Goal: Navigation & Orientation: Find specific page/section

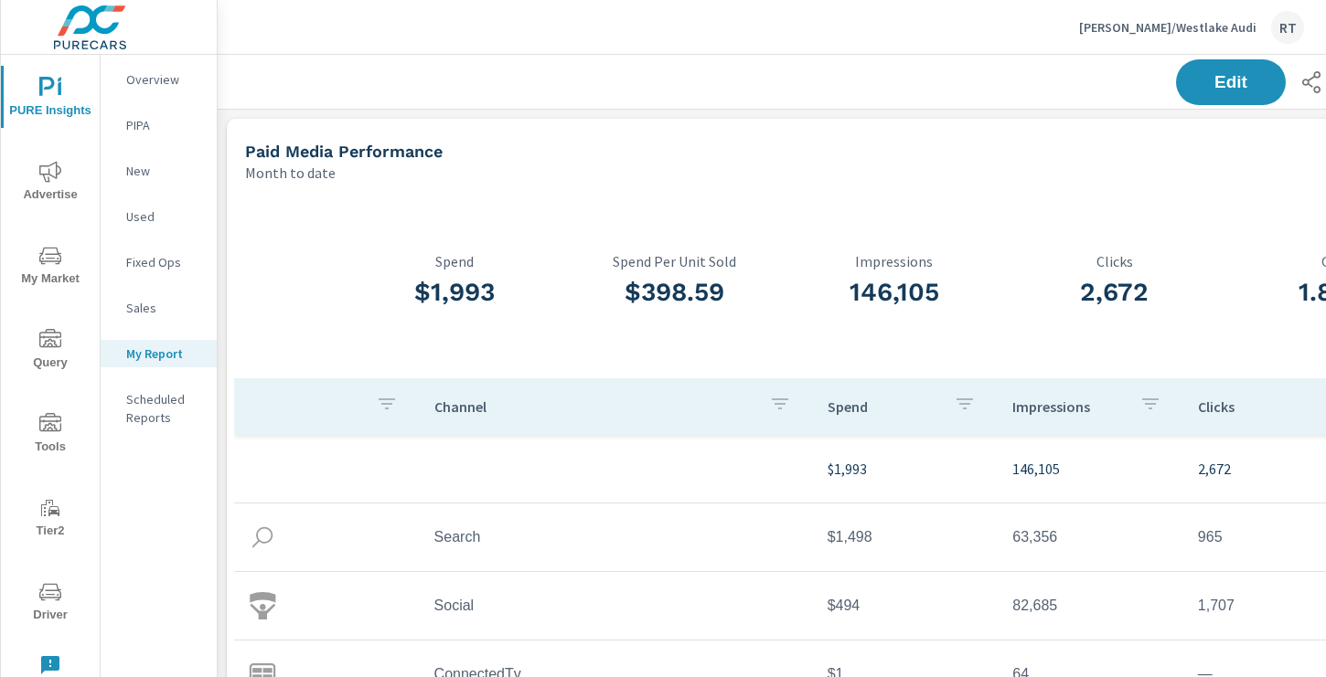
scroll to position [2954, 1354]
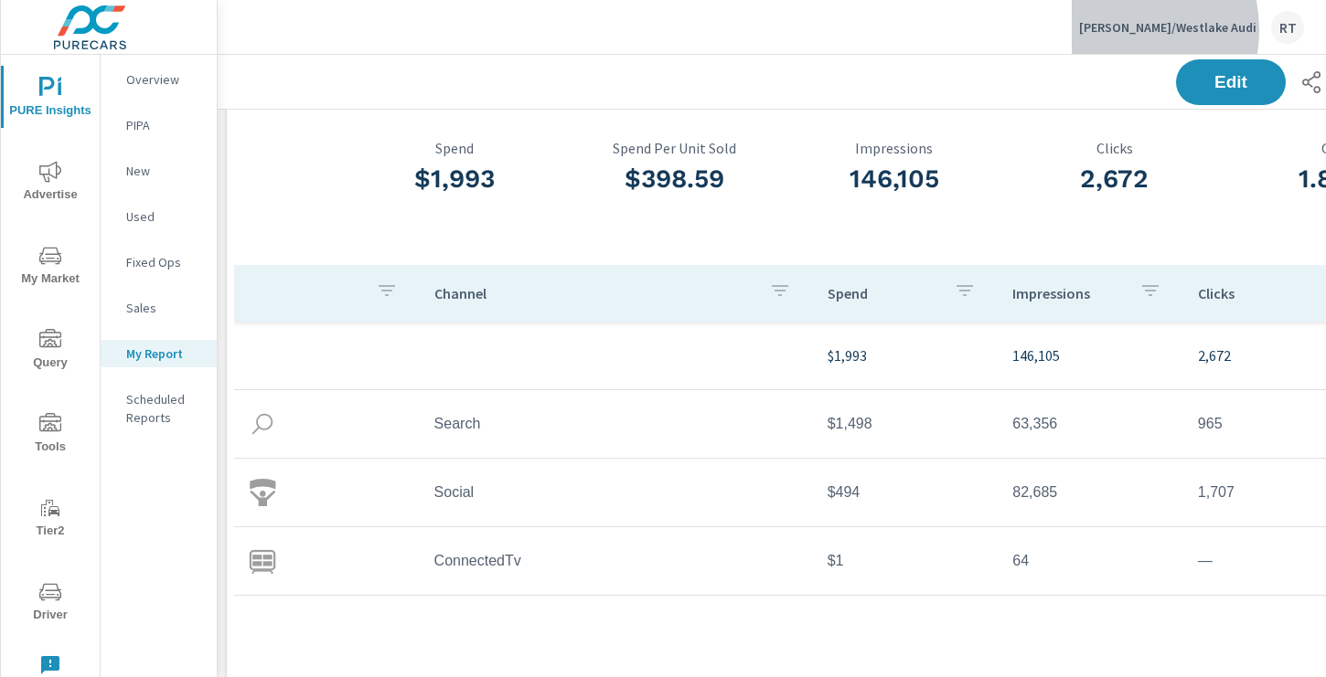
click at [1155, 30] on p "Rusnak/Westlake Audi" at bounding box center [1167, 27] width 177 height 16
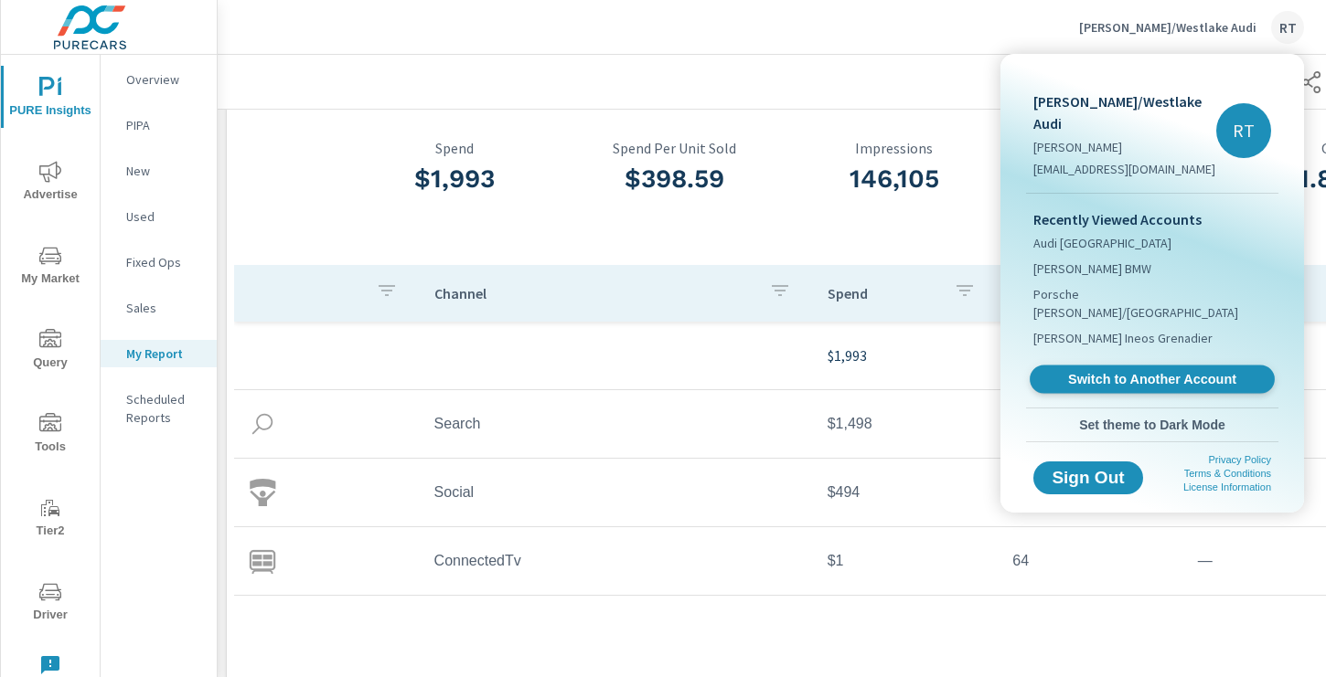
click at [1103, 371] on span "Switch to Another Account" at bounding box center [1151, 379] width 224 height 17
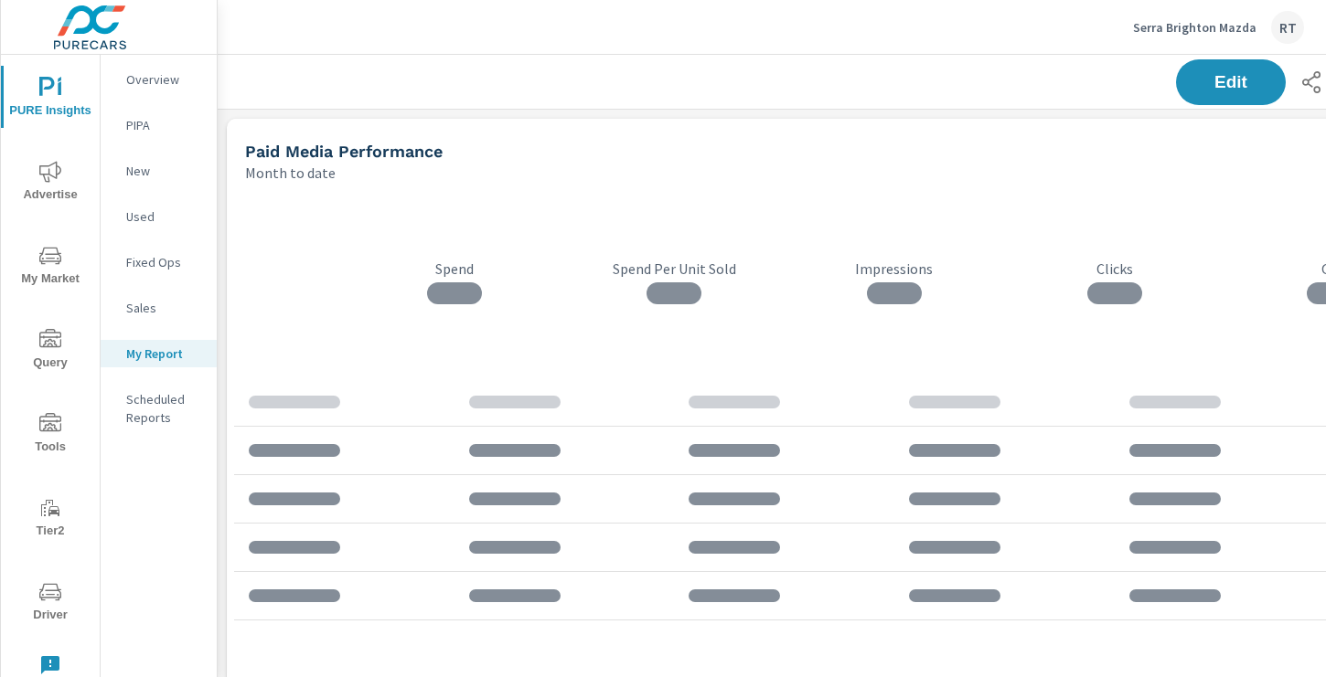
scroll to position [1692, 1354]
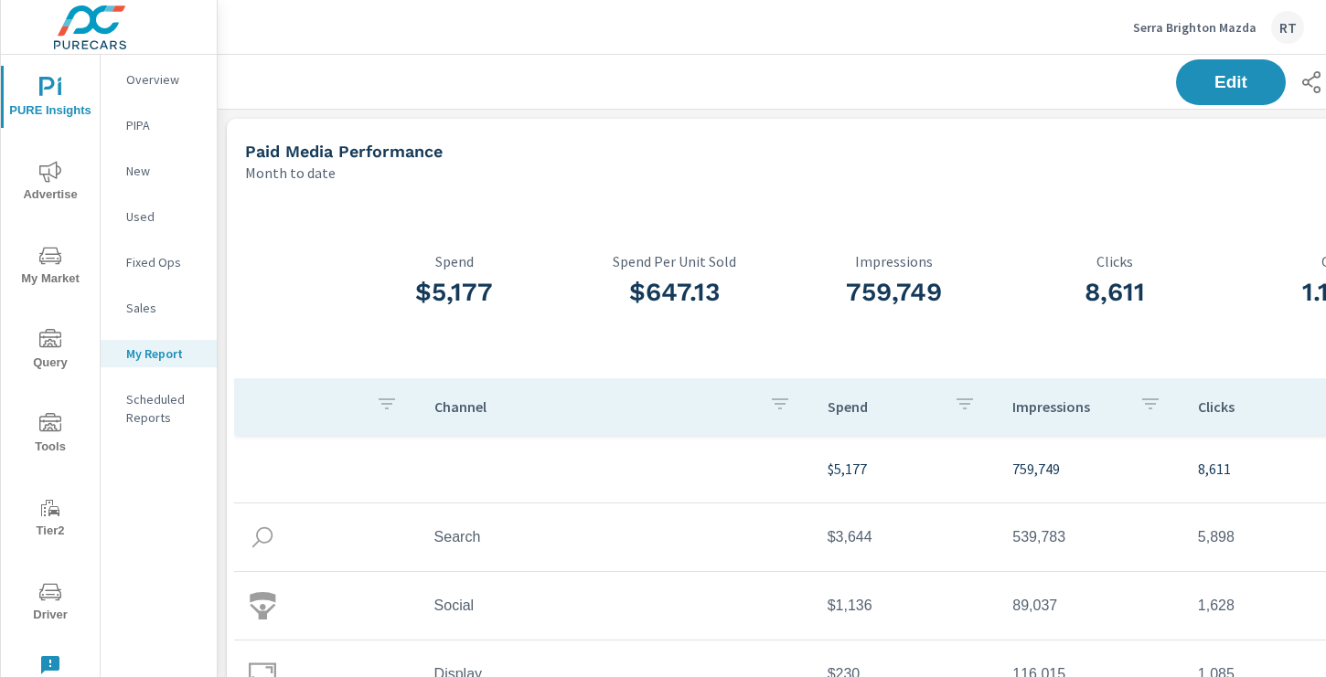
click at [48, 428] on icon "nav menu" at bounding box center [50, 422] width 22 height 18
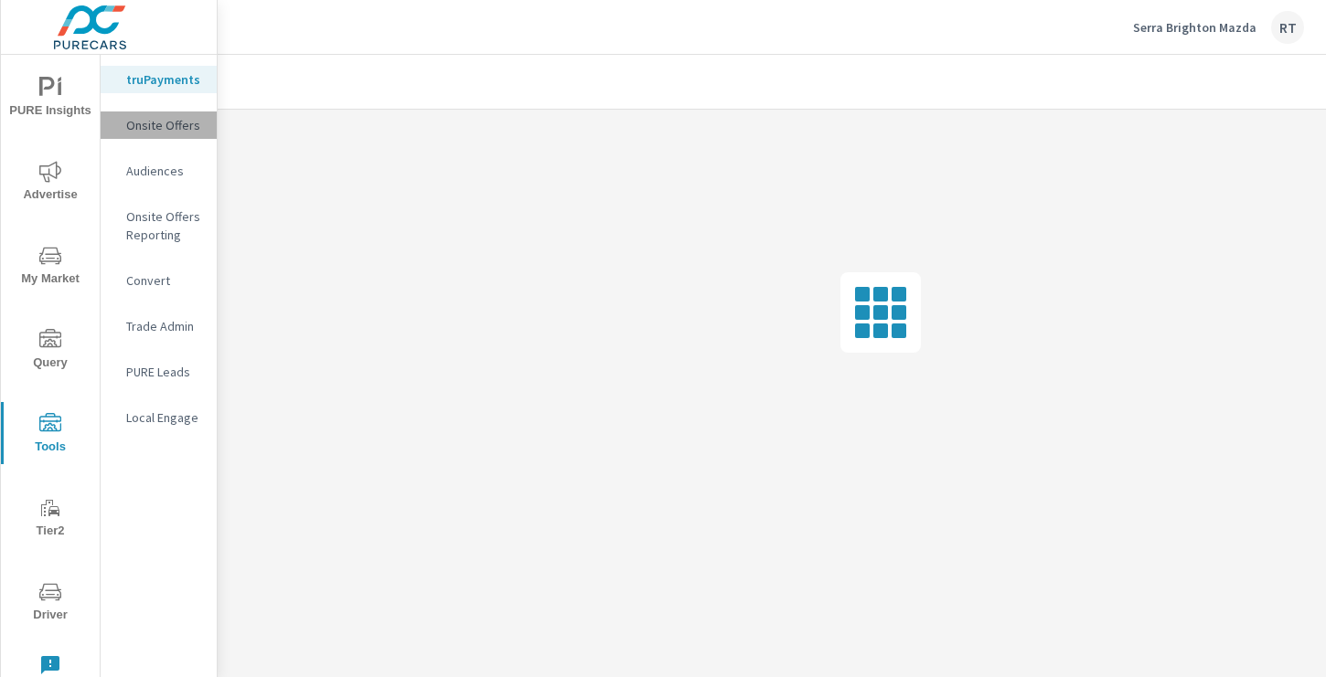
click at [166, 124] on p "Onsite Offers" at bounding box center [164, 125] width 76 height 18
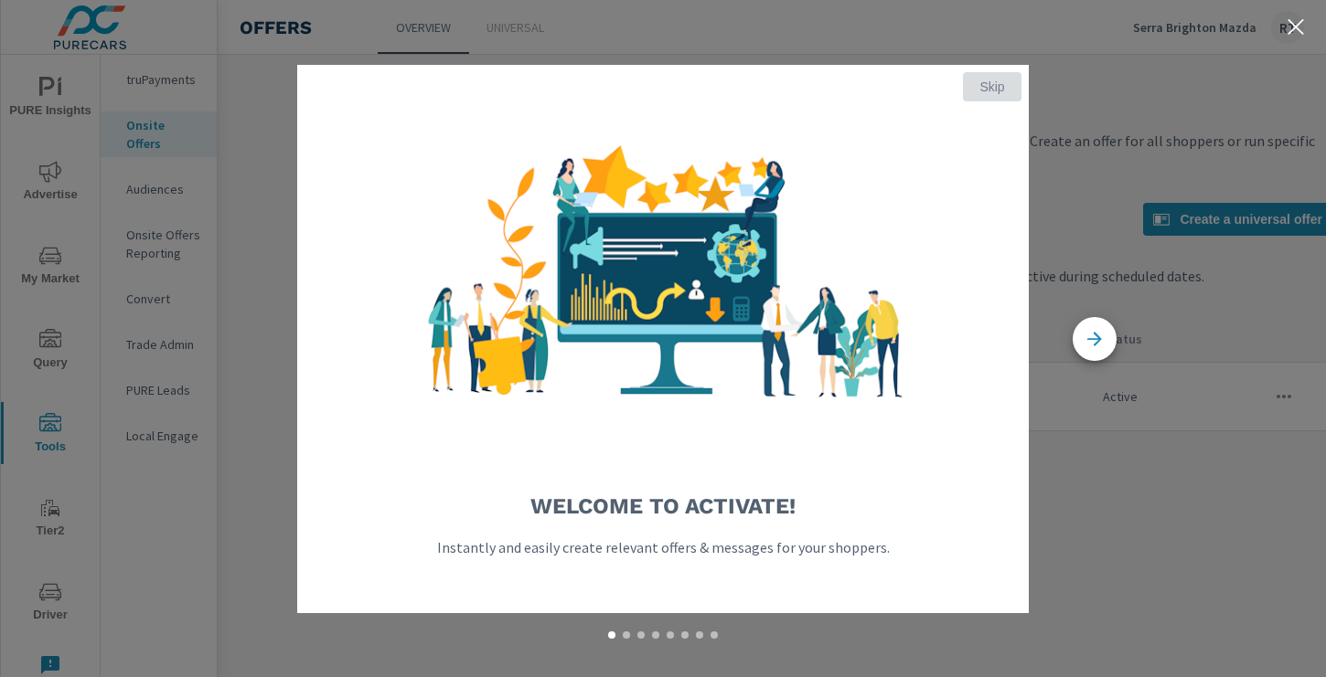
click at [977, 90] on span "Skip" at bounding box center [992, 87] width 44 height 16
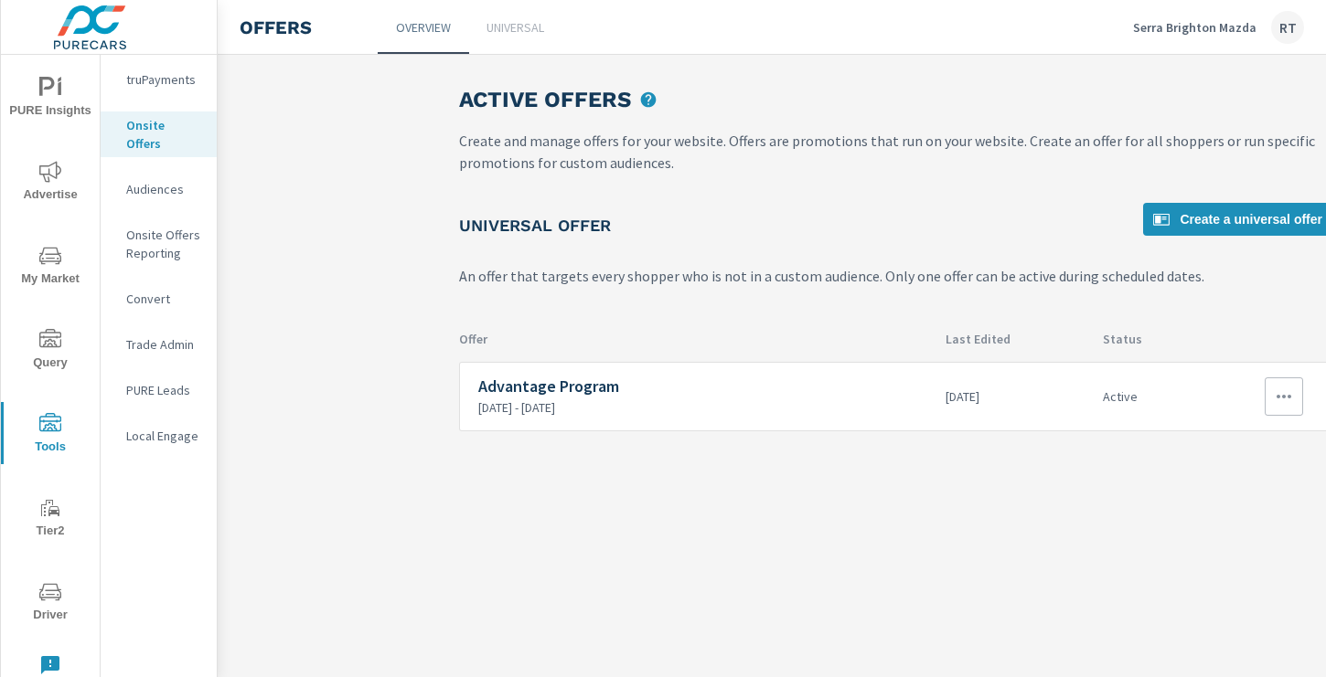
click at [1274, 393] on icon "button" at bounding box center [1284, 397] width 22 height 22
click at [1238, 483] on div "View Report" at bounding box center [1250, 484] width 80 height 22
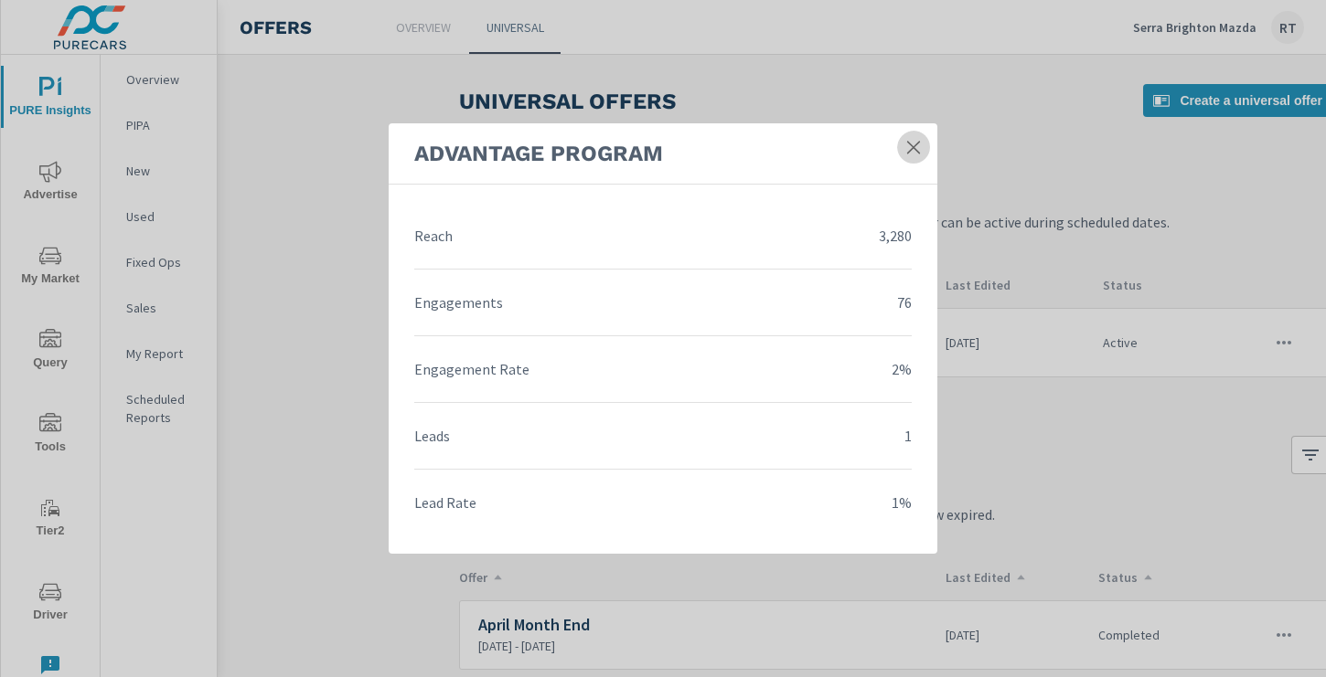
click at [911, 148] on icon at bounding box center [913, 147] width 13 height 13
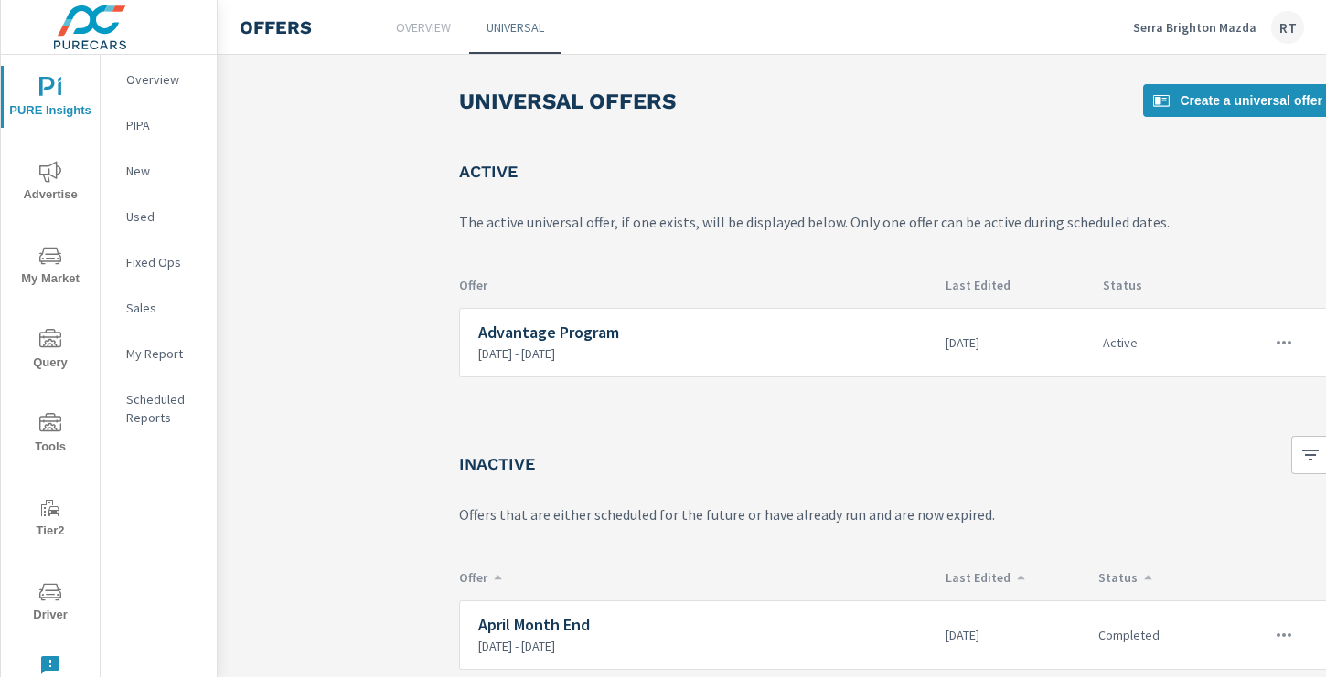
click at [55, 166] on icon "nav menu" at bounding box center [50, 172] width 22 height 22
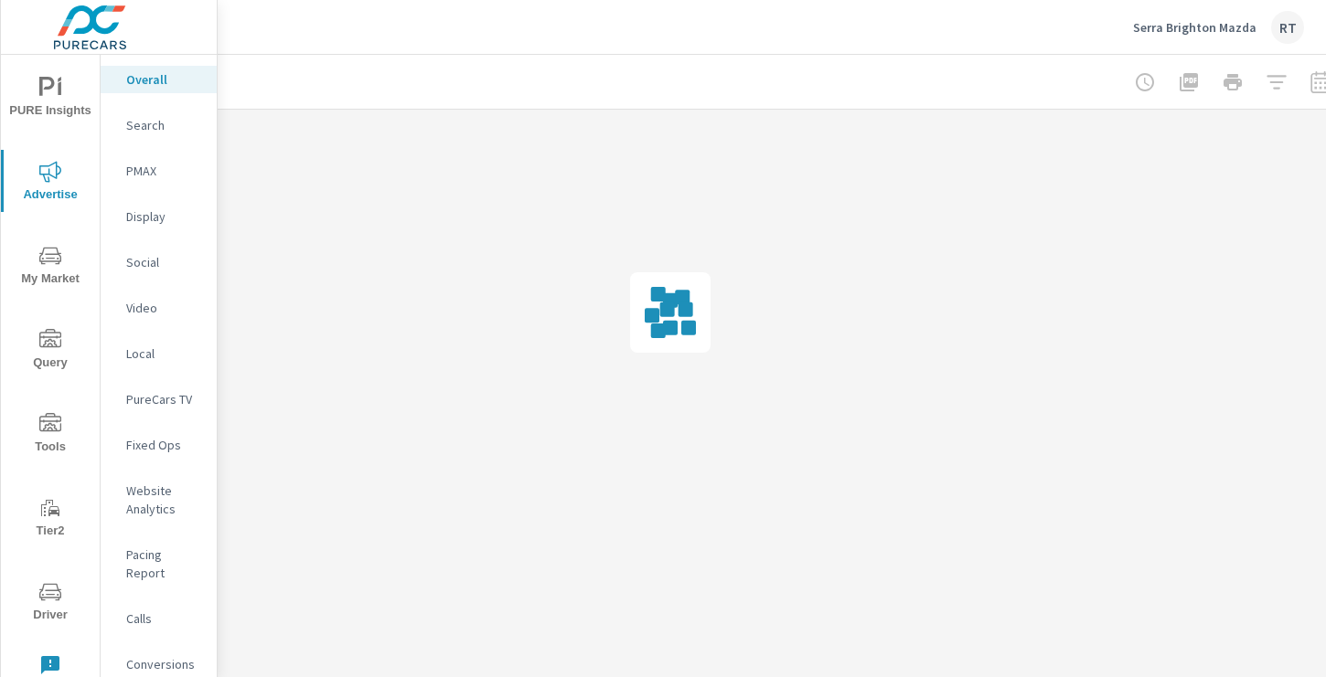
scroll to position [0, 245]
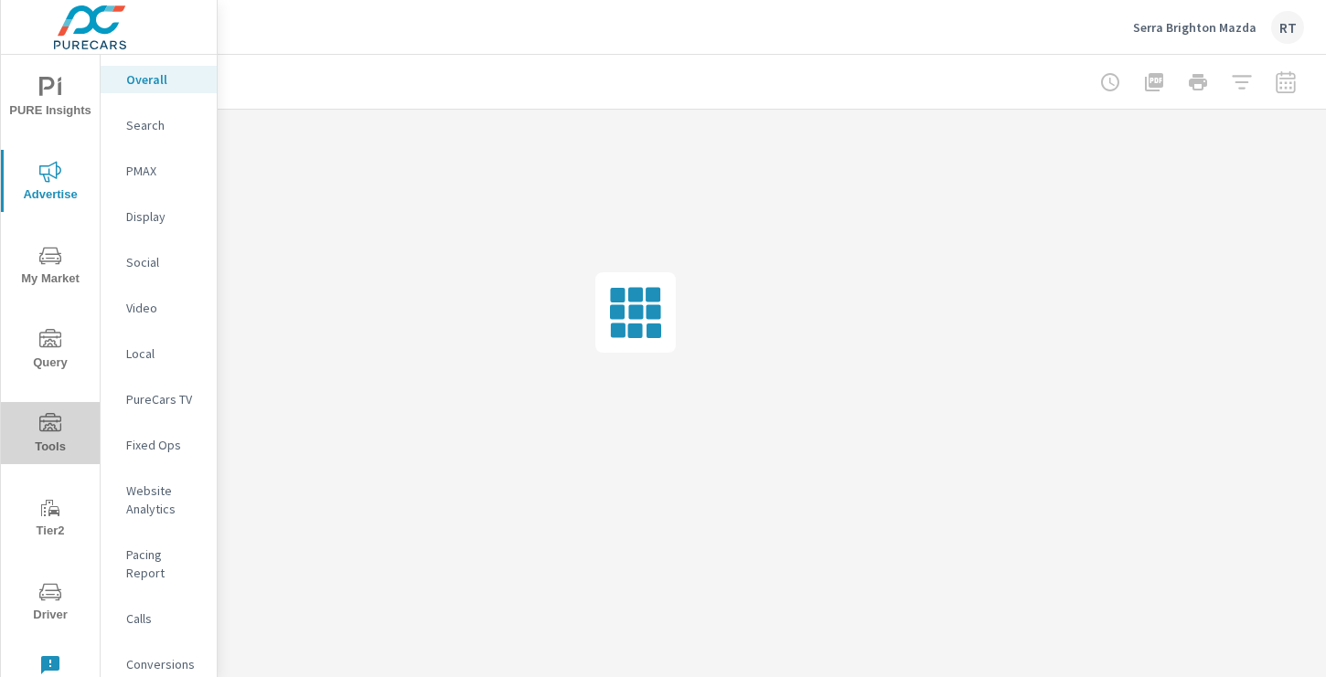
click at [48, 425] on icon "nav menu" at bounding box center [50, 422] width 22 height 18
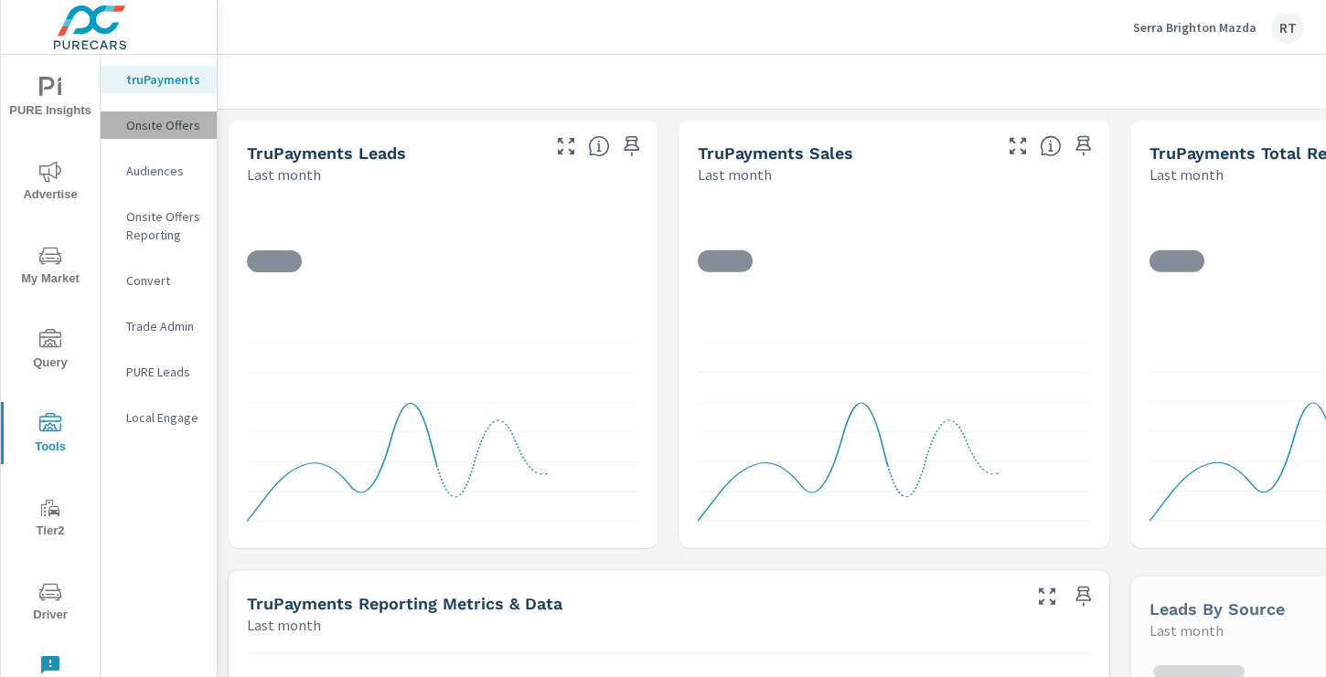
click at [180, 129] on p "Onsite Offers" at bounding box center [164, 125] width 76 height 18
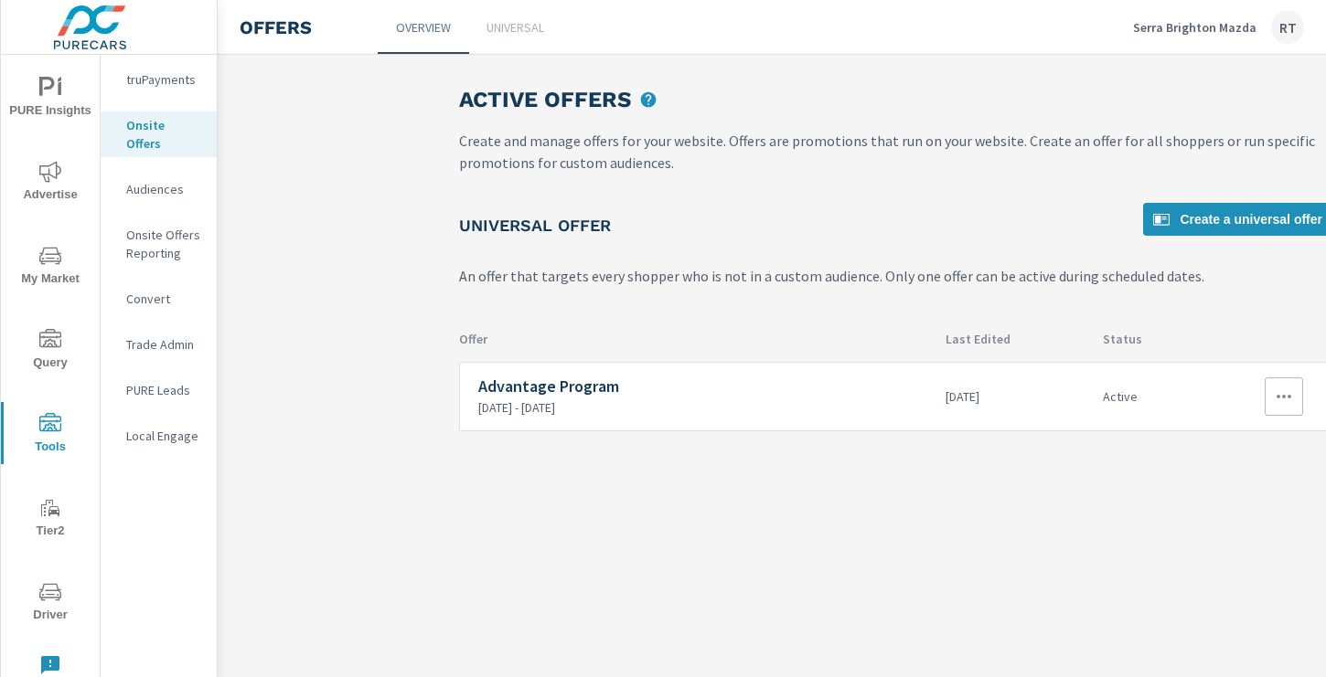
click at [1284, 389] on icon "button" at bounding box center [1284, 397] width 22 height 22
click at [1229, 483] on div "View Report" at bounding box center [1250, 484] width 80 height 22
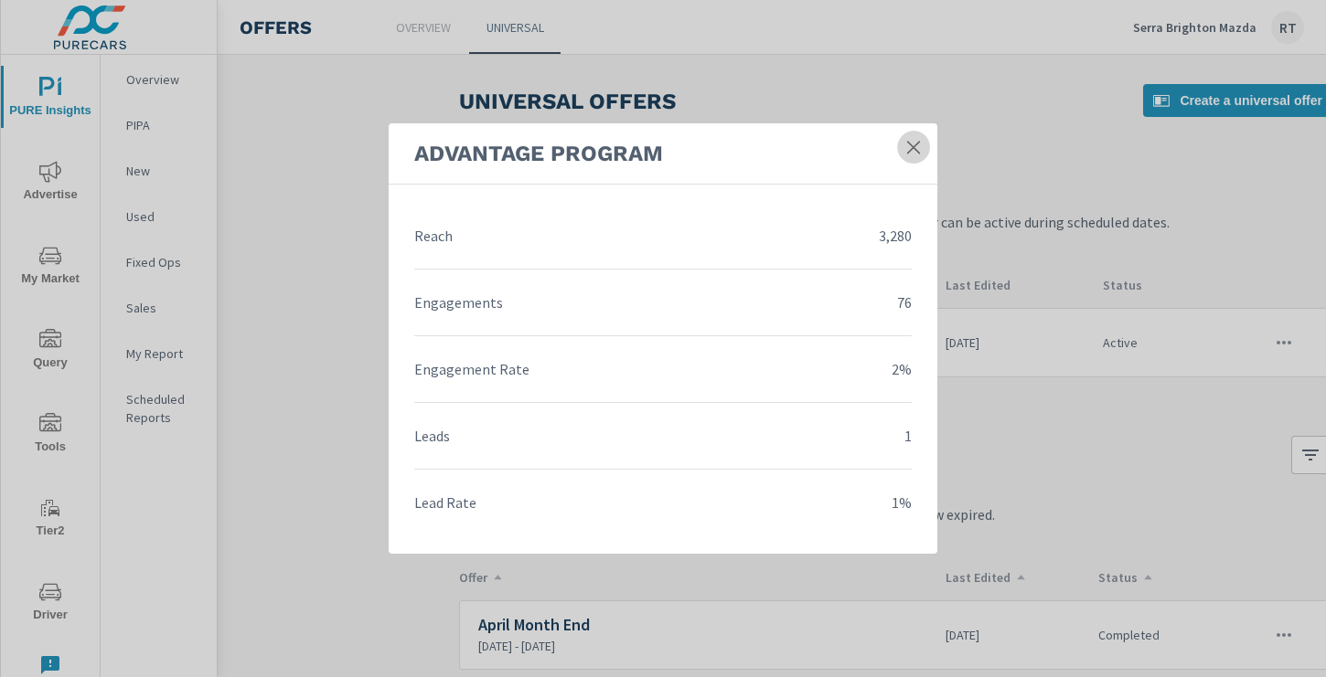
click at [914, 146] on icon at bounding box center [913, 147] width 13 height 13
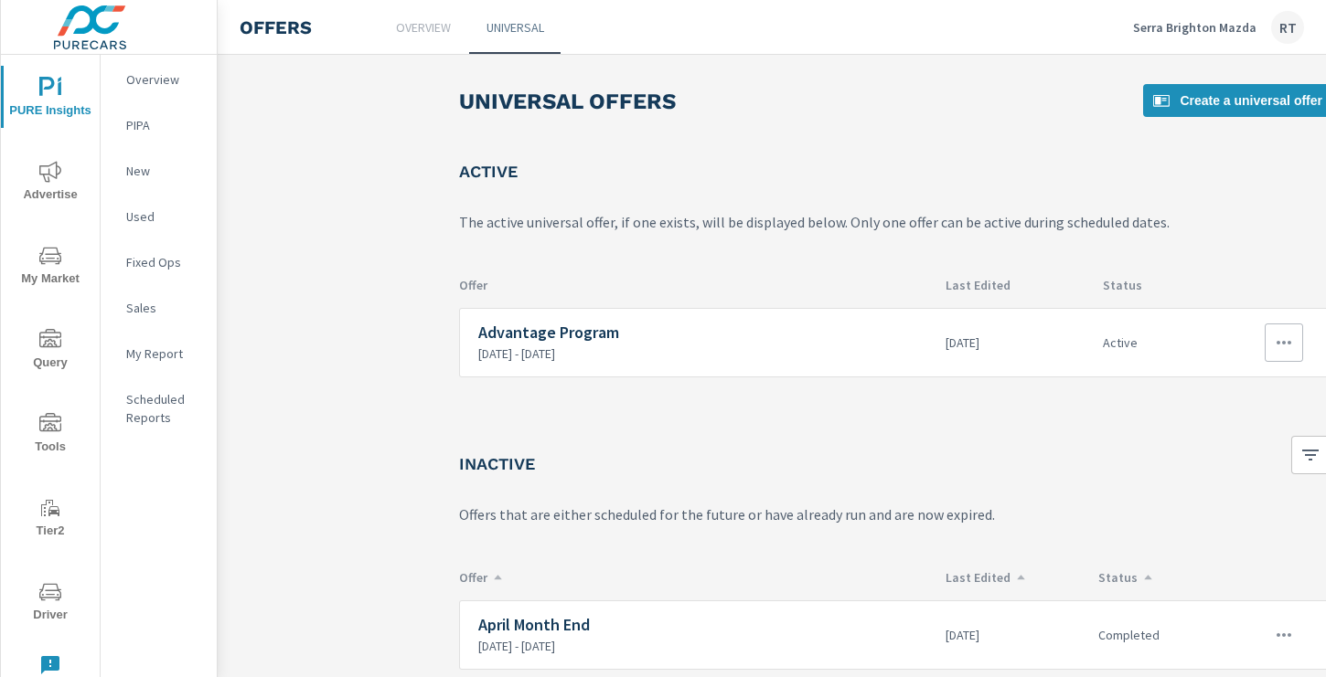
click at [1284, 342] on icon "button" at bounding box center [1283, 343] width 15 height 4
click at [1221, 384] on div "Edit" at bounding box center [1223, 385] width 26 height 22
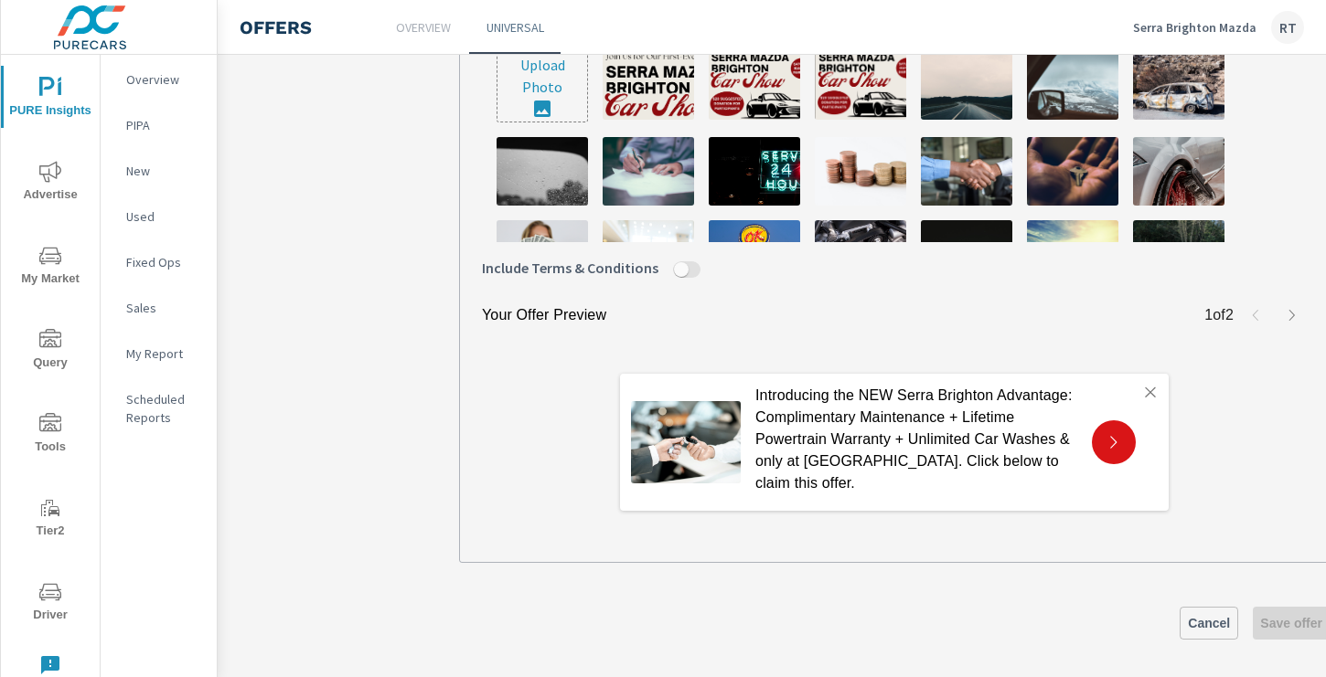
scroll to position [729, 0]
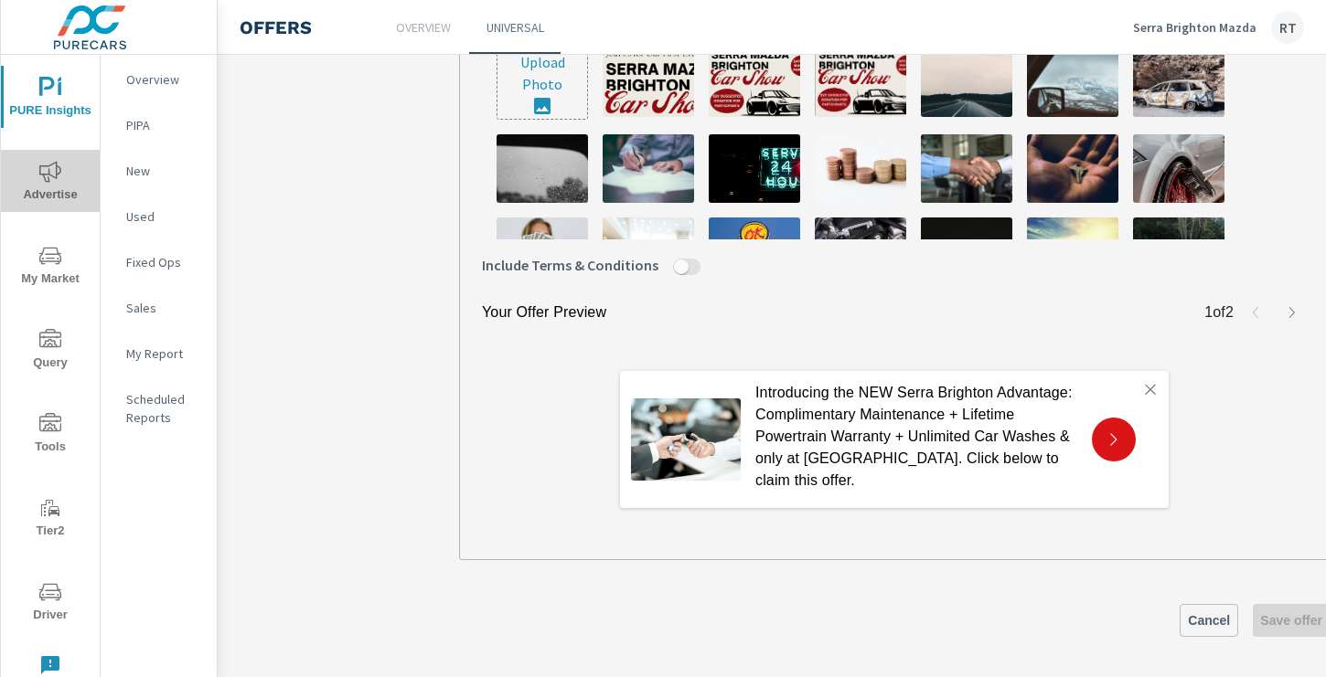
click at [55, 176] on icon "nav menu" at bounding box center [50, 171] width 22 height 21
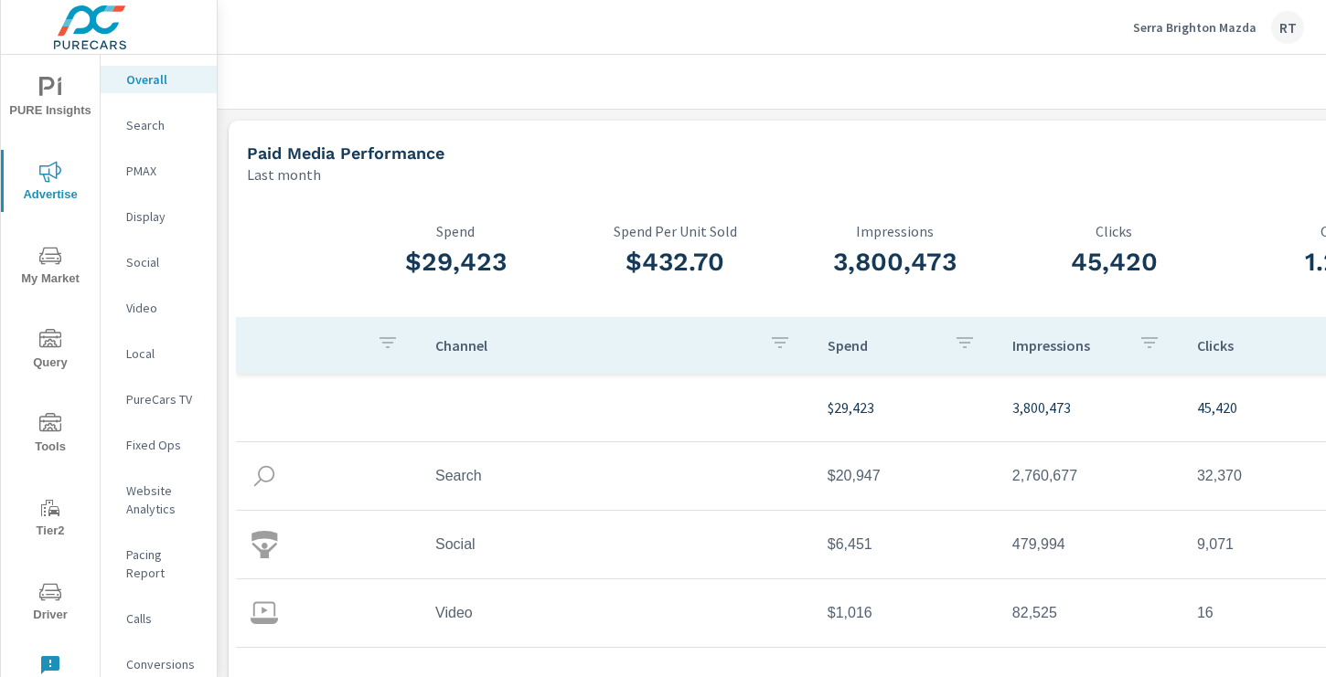
click at [1168, 27] on p "Serra Brighton Mazda" at bounding box center [1194, 27] width 123 height 16
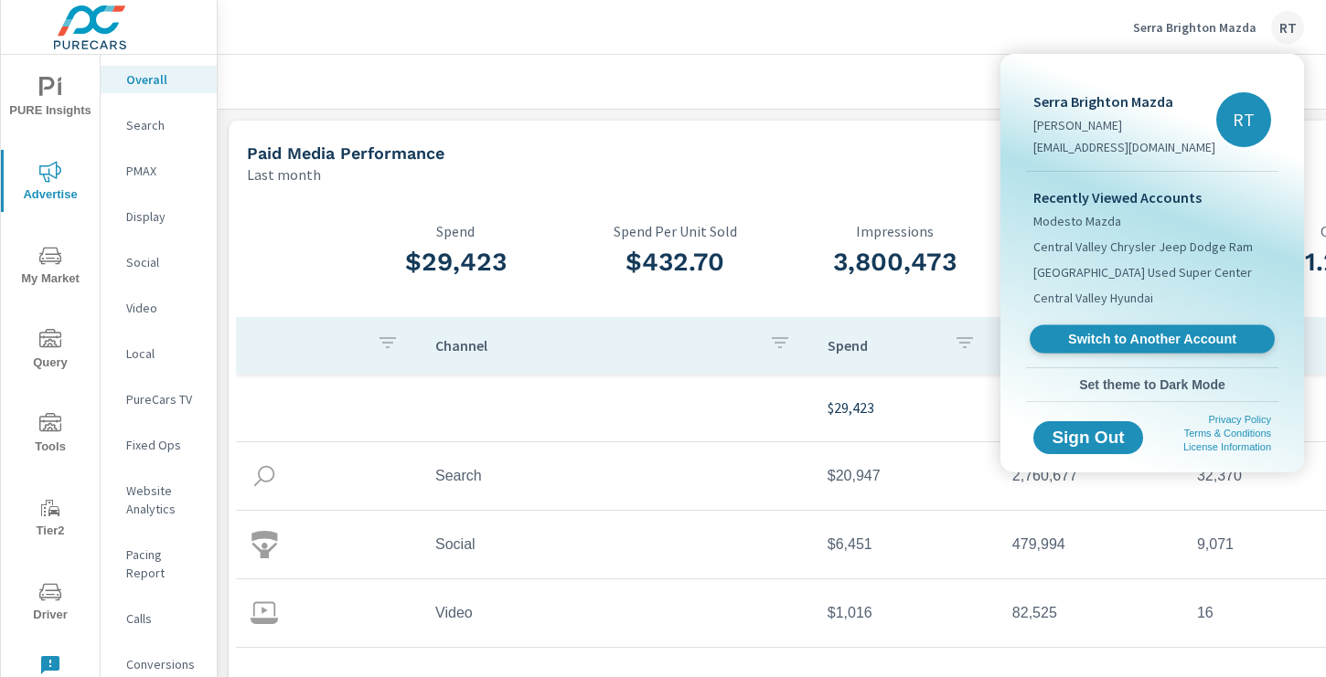
click at [1103, 333] on span "Switch to Another Account" at bounding box center [1151, 339] width 224 height 17
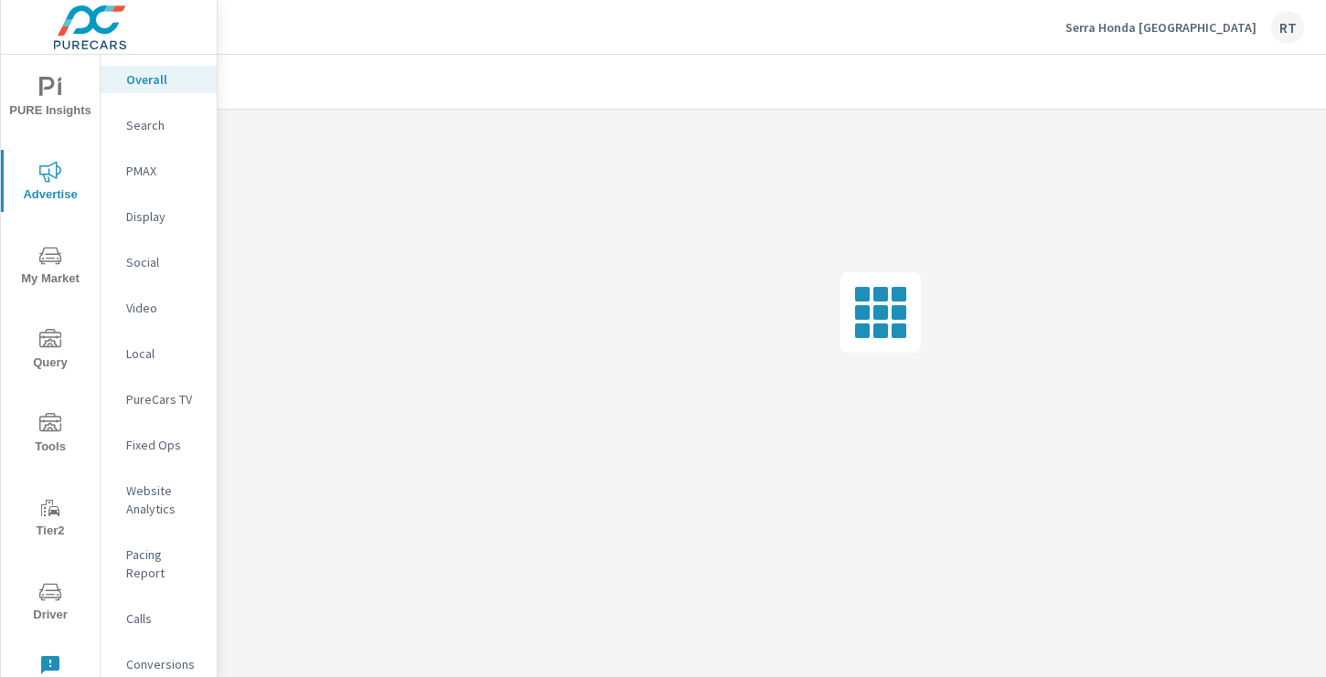
click at [51, 425] on icon "nav menu" at bounding box center [50, 422] width 22 height 18
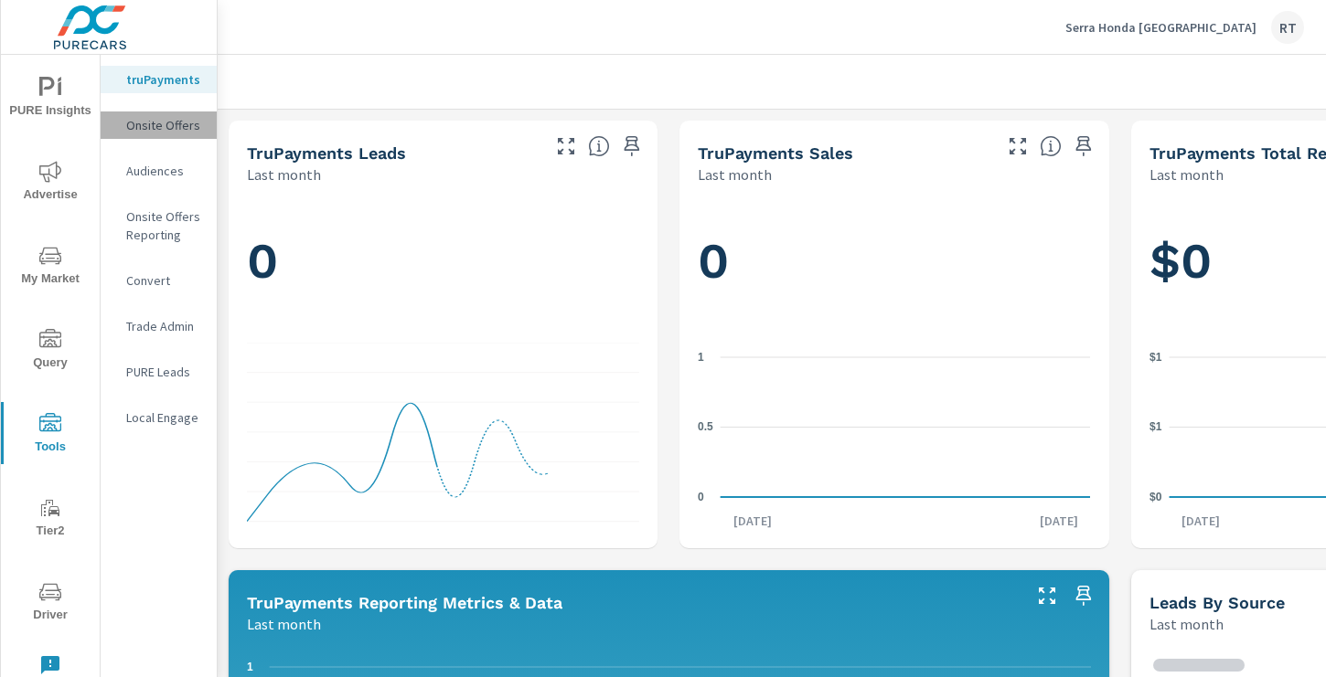
click at [168, 120] on p "Onsite Offers" at bounding box center [164, 125] width 76 height 18
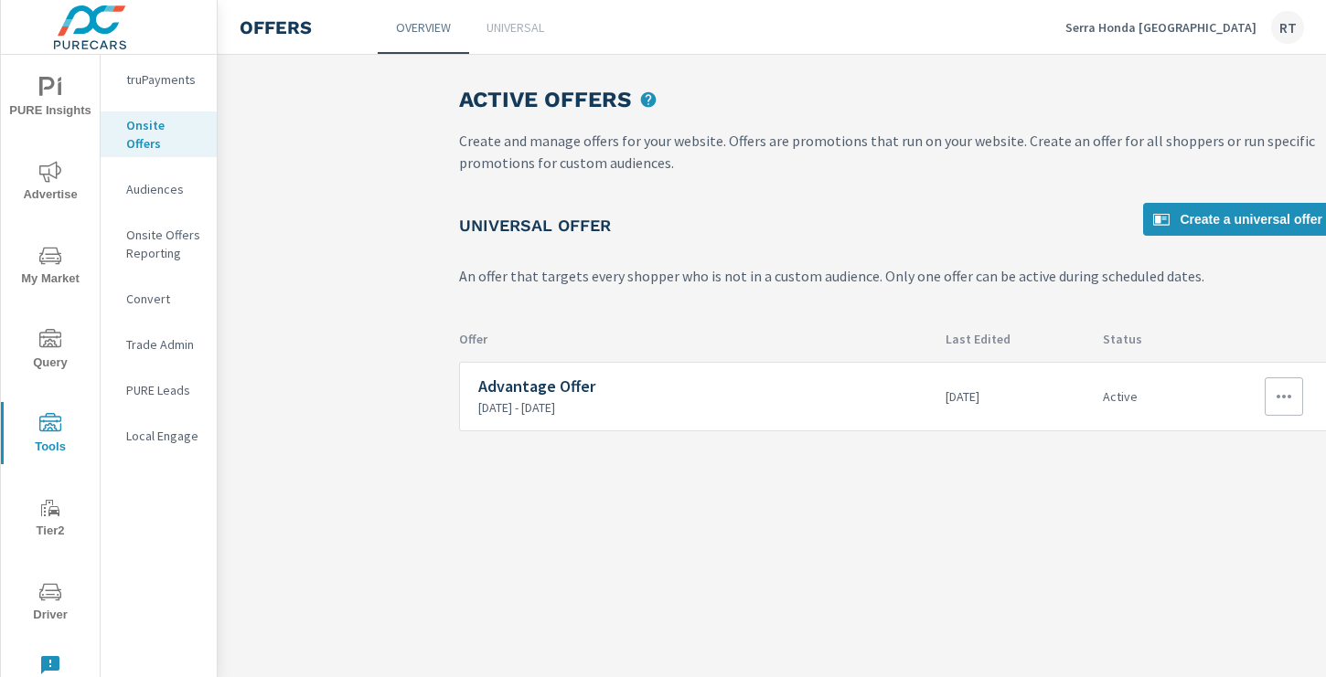
click at [1295, 388] on button "button" at bounding box center [1283, 397] width 38 height 38
click at [1228, 484] on div "View Report" at bounding box center [1250, 484] width 80 height 22
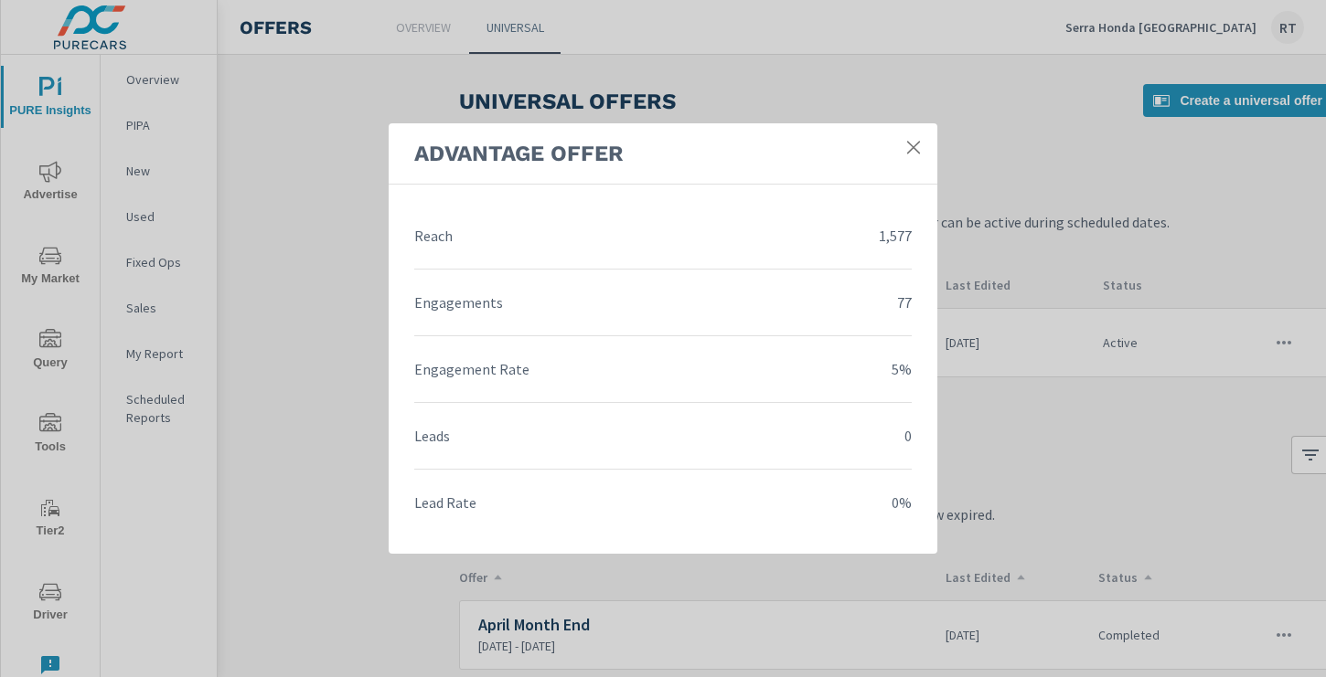
click at [911, 144] on icon at bounding box center [913, 147] width 18 height 18
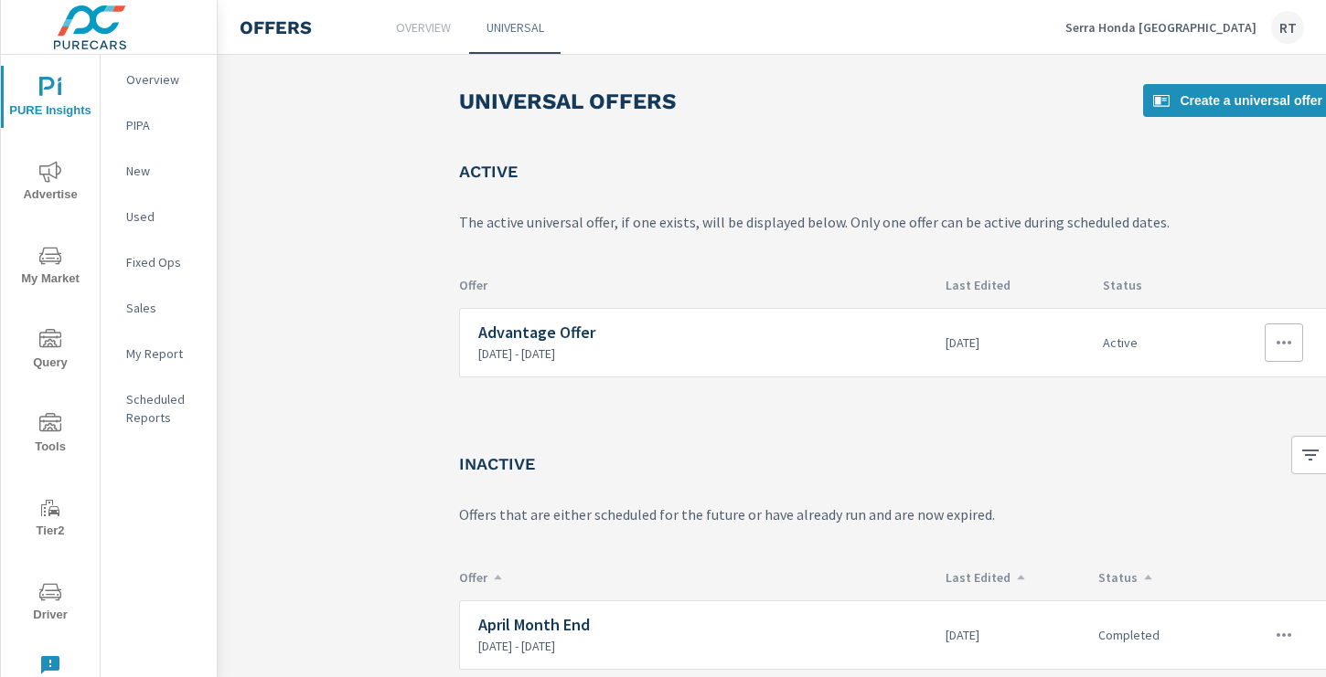
click at [1284, 346] on icon "button" at bounding box center [1284, 343] width 22 height 22
click at [1241, 385] on link "Edit" at bounding box center [1249, 385] width 101 height 44
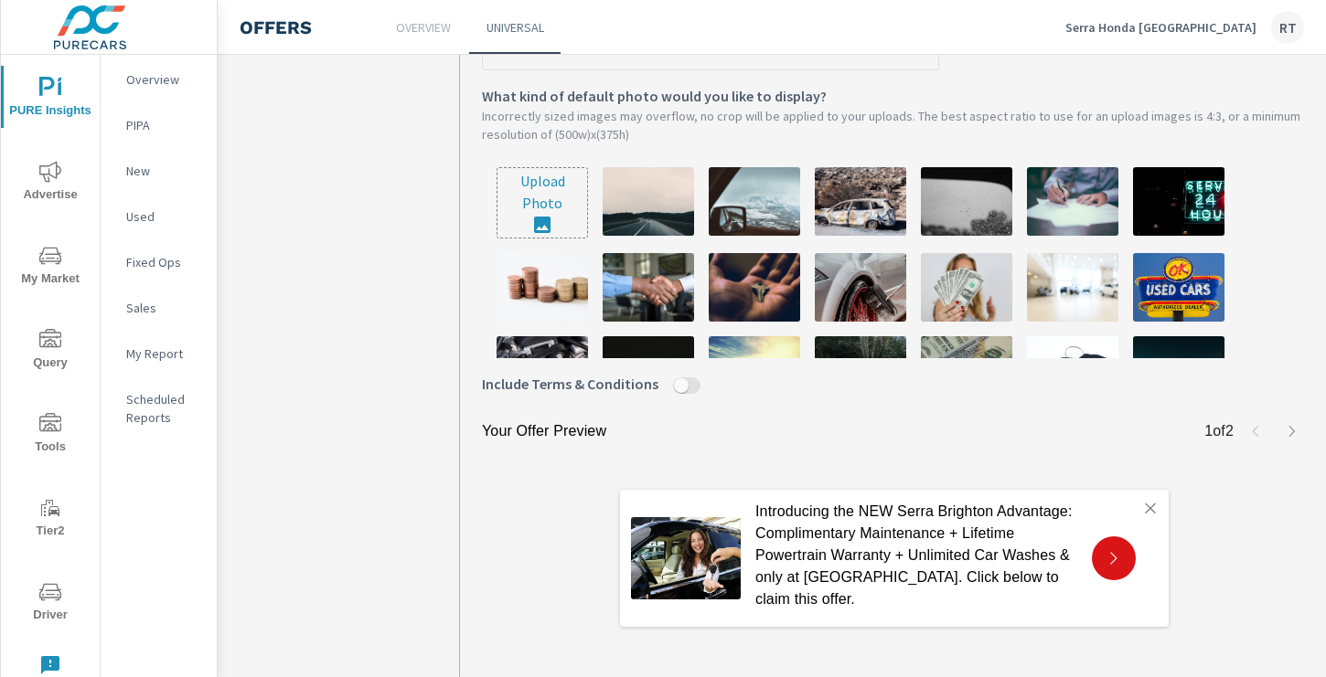
scroll to position [613, 0]
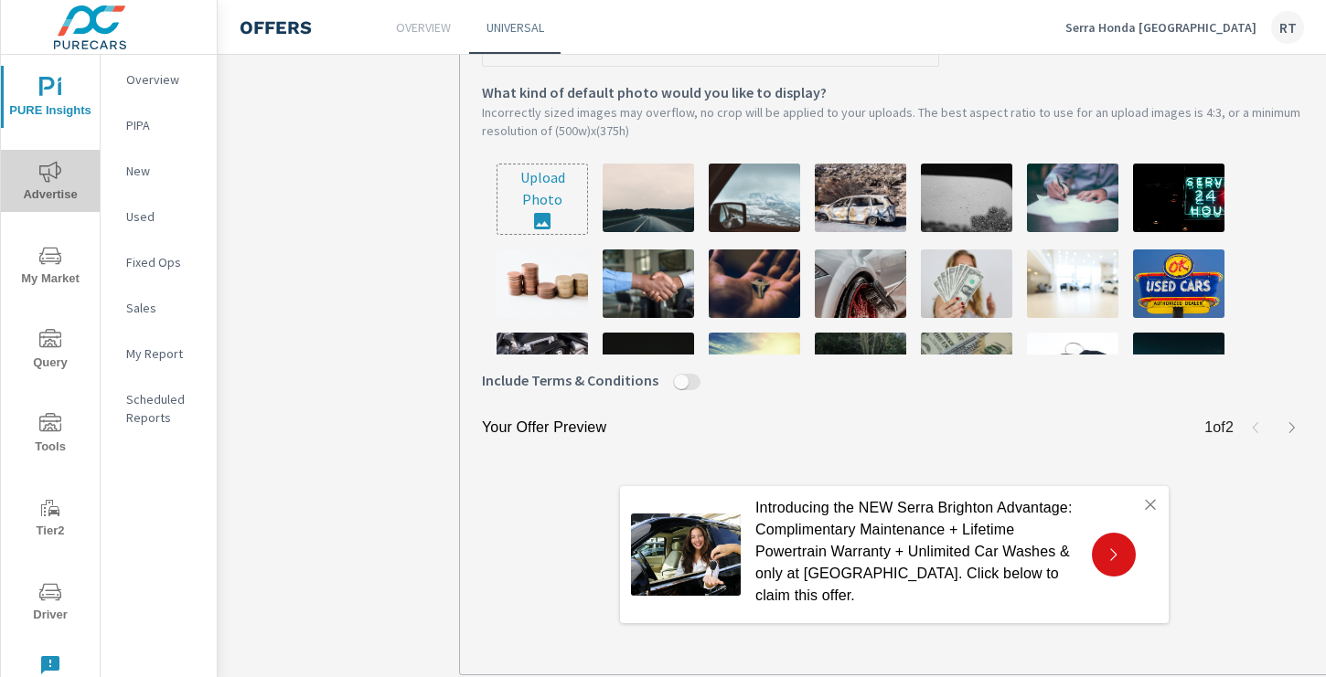
click at [44, 170] on icon "nav menu" at bounding box center [50, 172] width 22 height 22
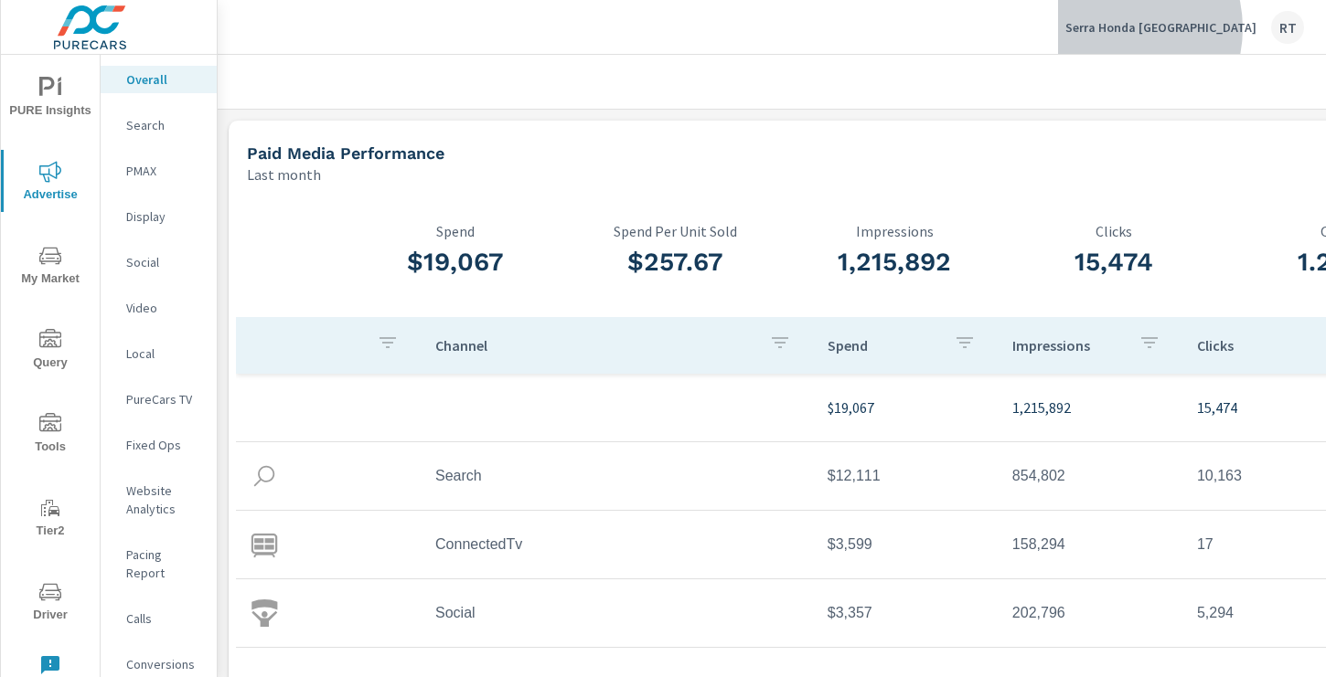
click at [1178, 27] on p "Serra Honda Brighton" at bounding box center [1160, 27] width 191 height 16
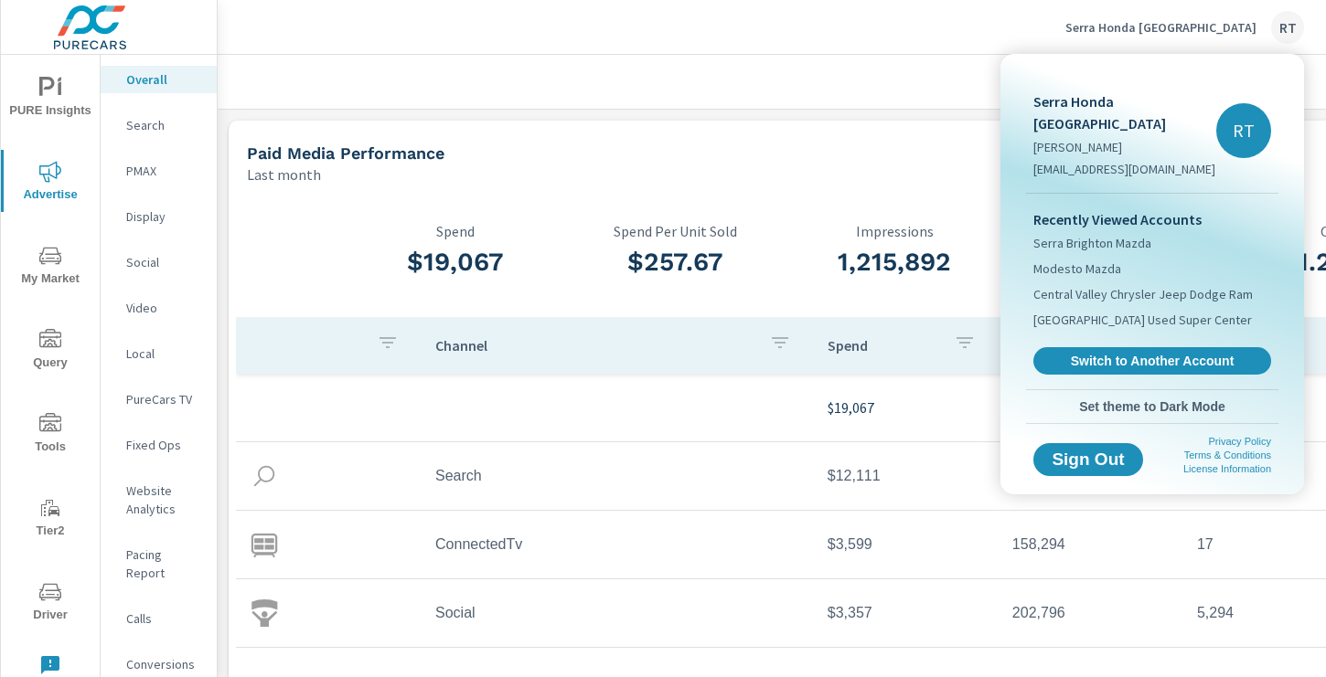
click at [1109, 353] on div "Recently Viewed Accounts Serra Brighton Mazda Modesto Mazda Central Valley Chry…" at bounding box center [1152, 292] width 252 height 196
click at [1114, 353] on span "Switch to Another Account" at bounding box center [1151, 361] width 224 height 17
